Goal: Task Accomplishment & Management: Manage account settings

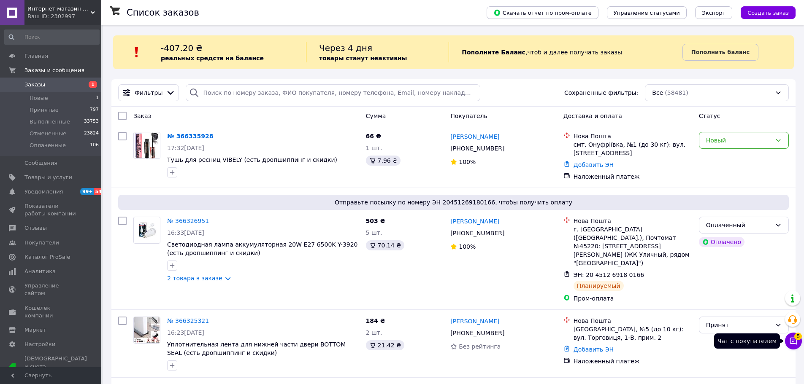
click at [796, 341] on icon at bounding box center [793, 341] width 8 height 8
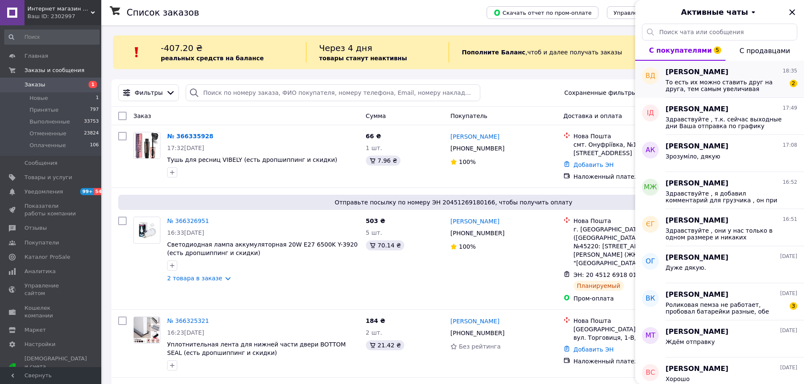
click at [729, 81] on span "То есть их можно ставить друг на друга, тем самым увеличивая количество ярусов?" at bounding box center [725, 86] width 120 height 14
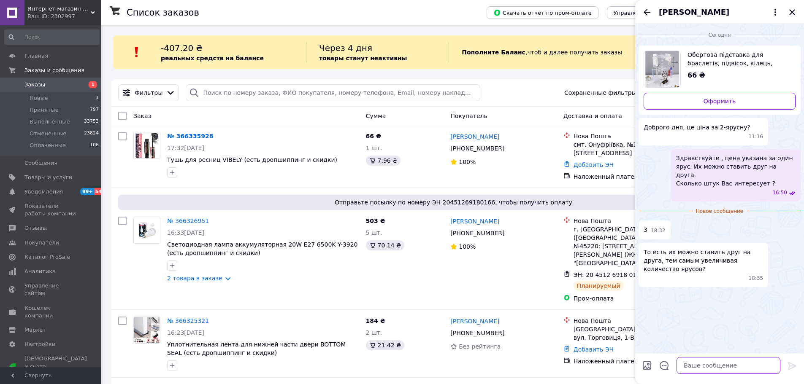
click at [703, 367] on textarea at bounding box center [728, 365] width 104 height 17
type textarea "Да , все верно. Напишите реквизиты куда Вам отправлять посылку"
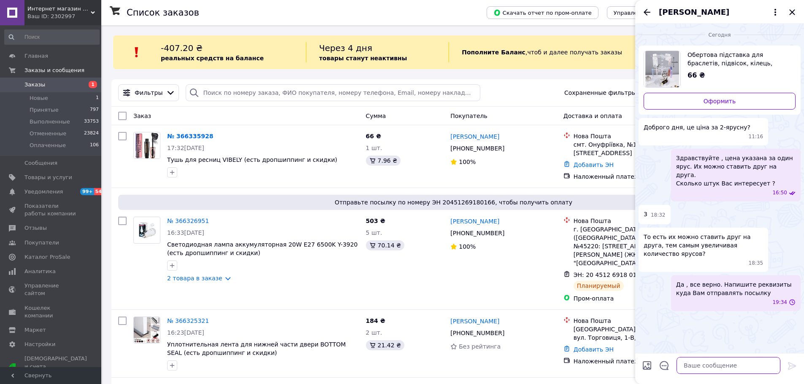
scroll to position [0, 0]
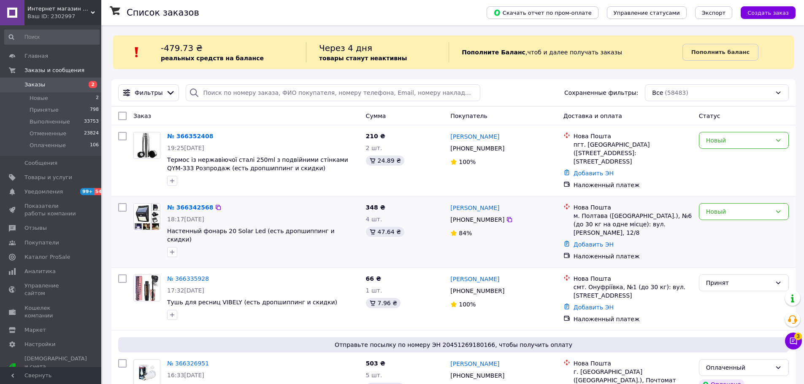
click at [742, 218] on div "Новый" at bounding box center [743, 232] width 97 height 64
click at [742, 217] on div "Новый" at bounding box center [744, 211] width 90 height 17
click at [738, 227] on li "Принят" at bounding box center [743, 226] width 89 height 15
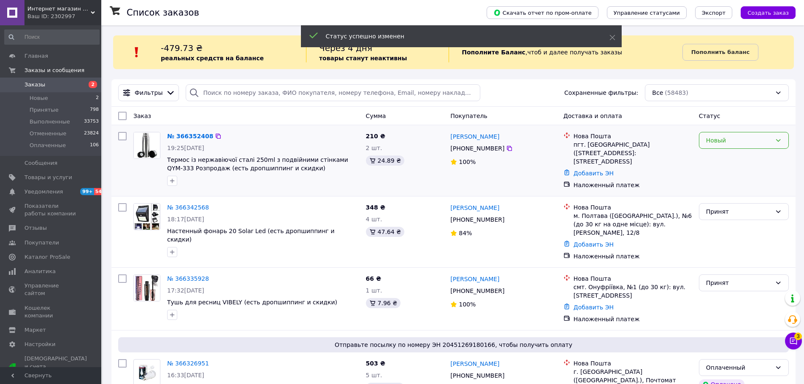
click at [728, 134] on div "Новый" at bounding box center [744, 140] width 90 height 17
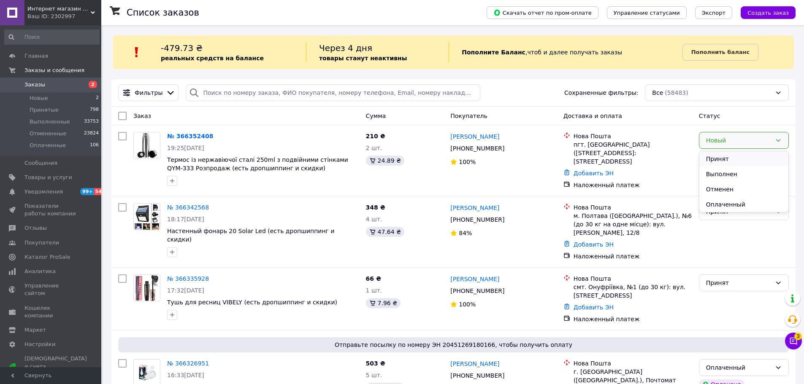
click at [723, 162] on li "Принят" at bounding box center [743, 158] width 89 height 15
click at [202, 114] on div "Заказ" at bounding box center [246, 115] width 233 height 15
